Goal: Navigation & Orientation: Find specific page/section

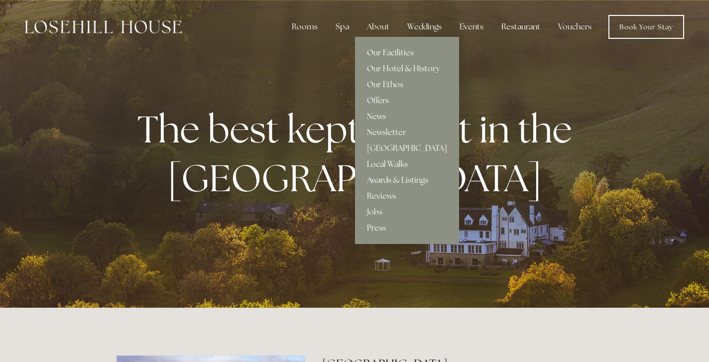
click at [389, 163] on link "Local Walks" at bounding box center [407, 164] width 104 height 16
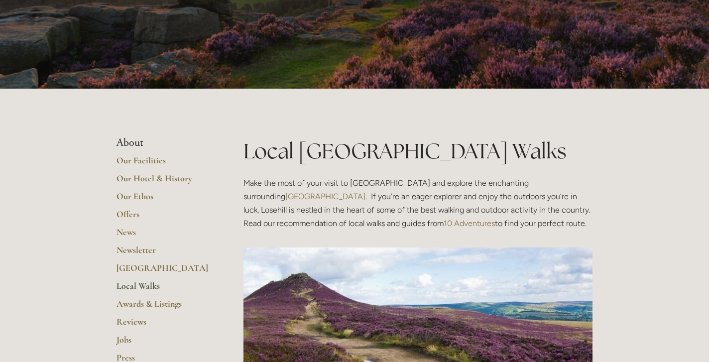
scroll to position [55, 0]
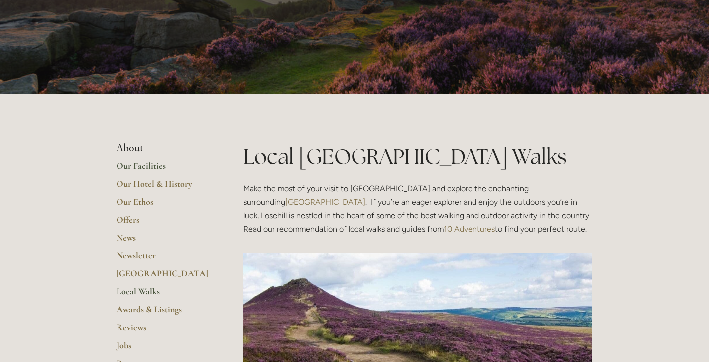
click at [153, 166] on link "Our Facilities" at bounding box center [163, 169] width 95 height 18
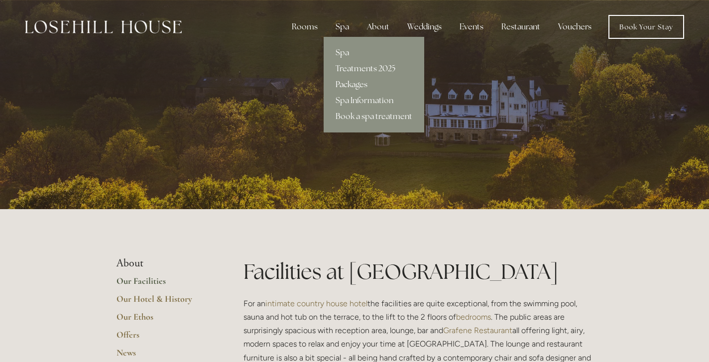
click at [354, 85] on link "Packages" at bounding box center [373, 85] width 101 height 16
